Goal: Check status: Check status

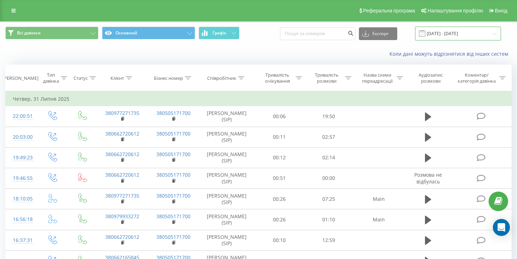
click at [463, 34] on input "01.03.2025 - 31.07.2025" at bounding box center [458, 34] width 86 height 14
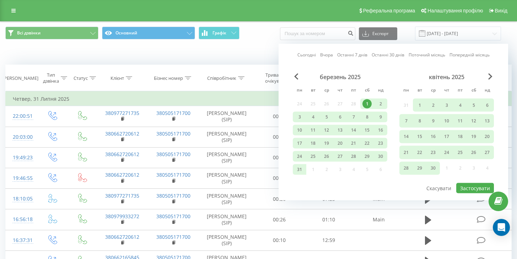
click at [486, 76] on div "квітень 2025" at bounding box center [446, 76] width 94 height 7
click at [490, 76] on span "Next Month" at bounding box center [490, 76] width 4 height 6
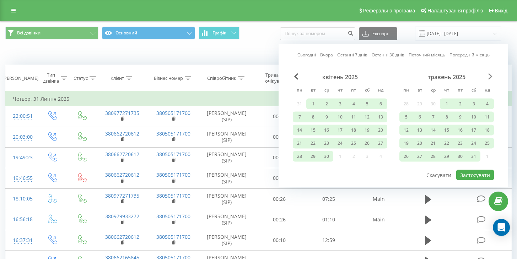
click at [490, 76] on span "Next Month" at bounding box center [490, 76] width 4 height 6
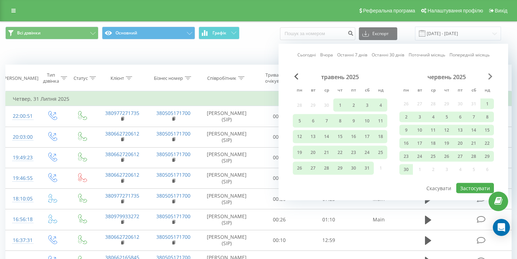
click at [490, 76] on span "Next Month" at bounding box center [490, 76] width 4 height 6
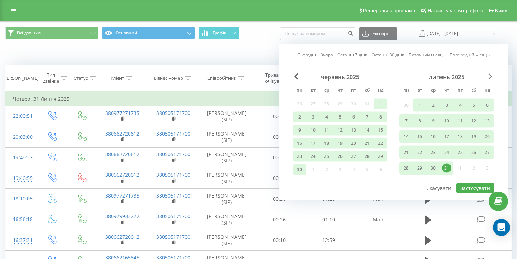
click at [490, 76] on span "Next Month" at bounding box center [490, 76] width 4 height 6
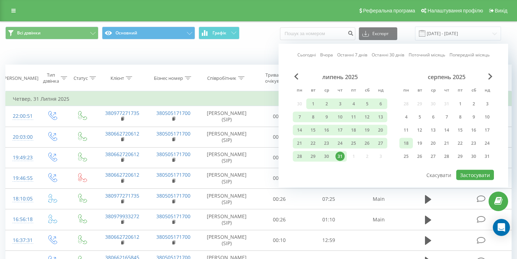
click at [409, 142] on div "18" at bounding box center [405, 143] width 9 height 9
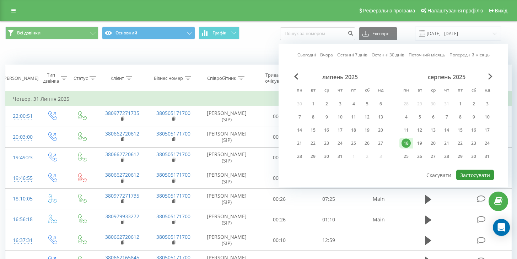
click at [469, 175] on button "Застосувати" at bounding box center [475, 175] width 38 height 10
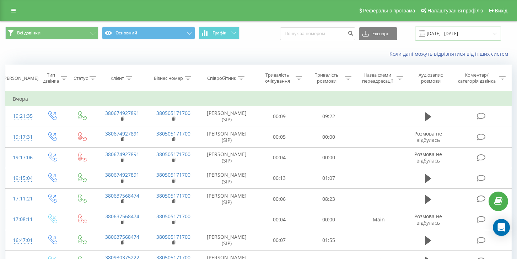
click at [444, 34] on input "18.08.2025 - 18.08.2025" at bounding box center [458, 34] width 86 height 14
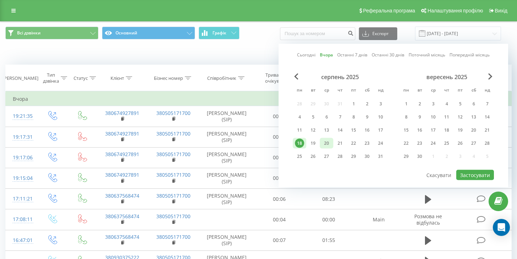
drag, startPoint x: 310, startPoint y: 142, endPoint x: 326, endPoint y: 142, distance: 15.3
click at [310, 142] on div "19" at bounding box center [312, 143] width 9 height 9
click at [469, 175] on button "Застосувати" at bounding box center [475, 175] width 38 height 10
type input "[DATE] - [DATE]"
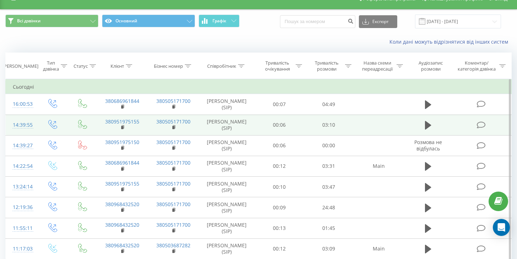
scroll to position [13, 0]
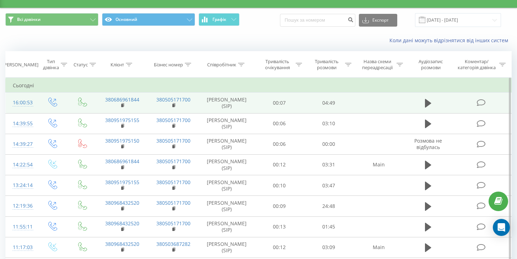
drag, startPoint x: 427, startPoint y: 104, endPoint x: 430, endPoint y: 109, distance: 5.7
click at [428, 104] on icon at bounding box center [428, 103] width 6 height 9
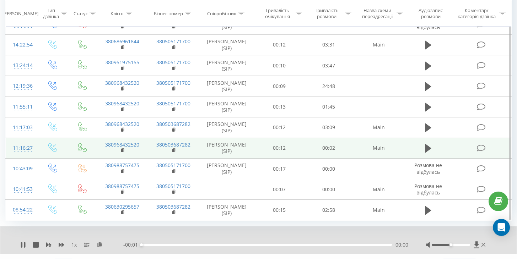
scroll to position [142, 0]
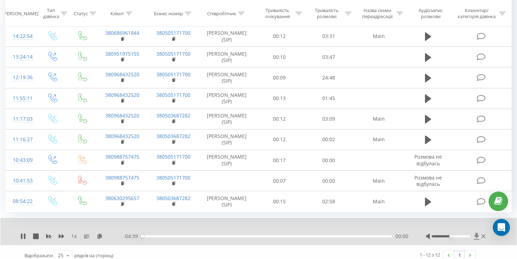
click at [475, 236] on icon at bounding box center [475, 236] width 5 height 7
click at [24, 235] on icon at bounding box center [24, 237] width 1 height 6
